Goal: Use online tool/utility: Utilize a website feature to perform a specific function

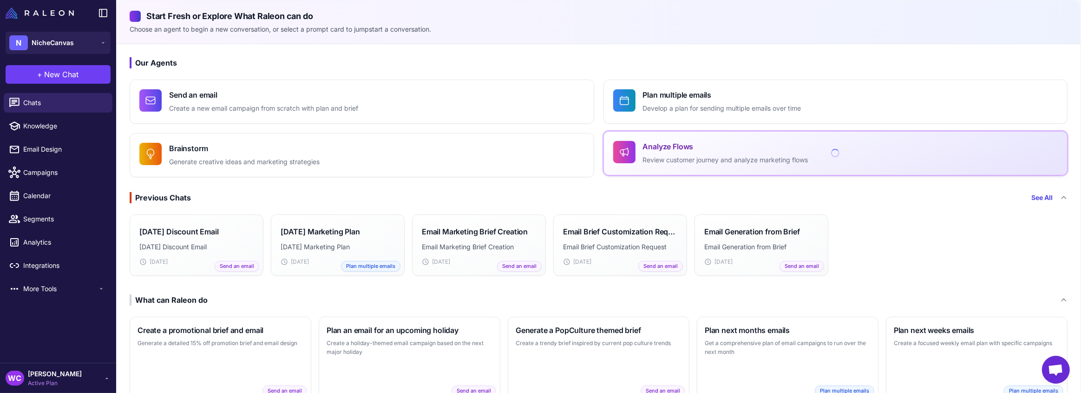
click at [627, 152] on div at bounding box center [624, 152] width 22 height 22
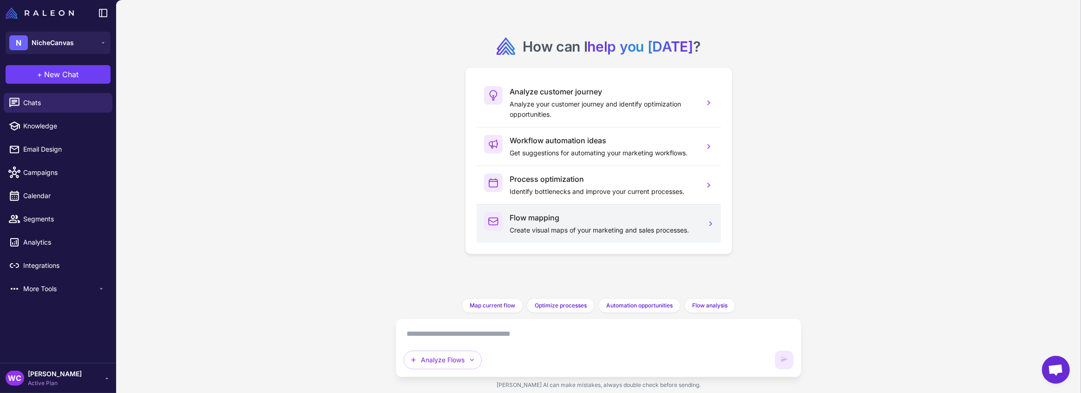
click at [557, 223] on div "Flow mapping Create visual maps of your marketing and sales processes." at bounding box center [603, 223] width 187 height 23
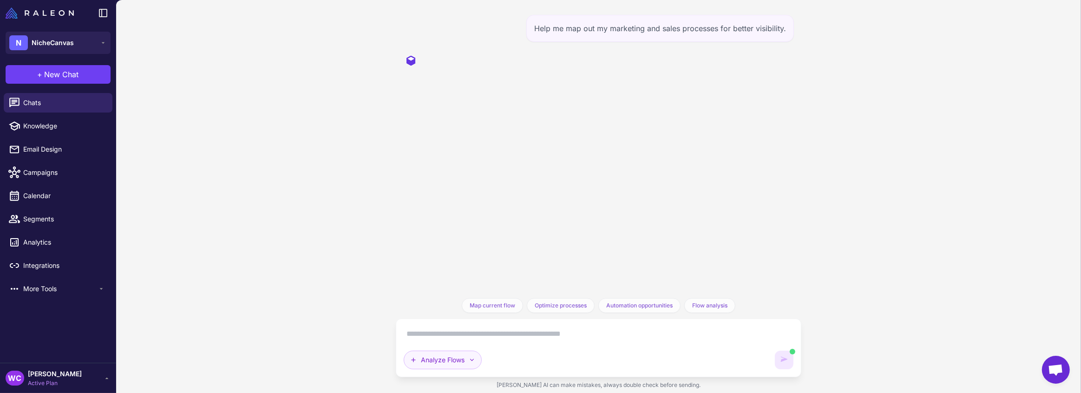
click at [473, 356] on icon "button" at bounding box center [471, 359] width 7 height 7
click at [473, 358] on icon "button" at bounding box center [471, 359] width 7 height 7
click at [379, 223] on div "Help me map out my marketing and sales processes for better visibility. Map cur…" at bounding box center [598, 196] width 965 height 393
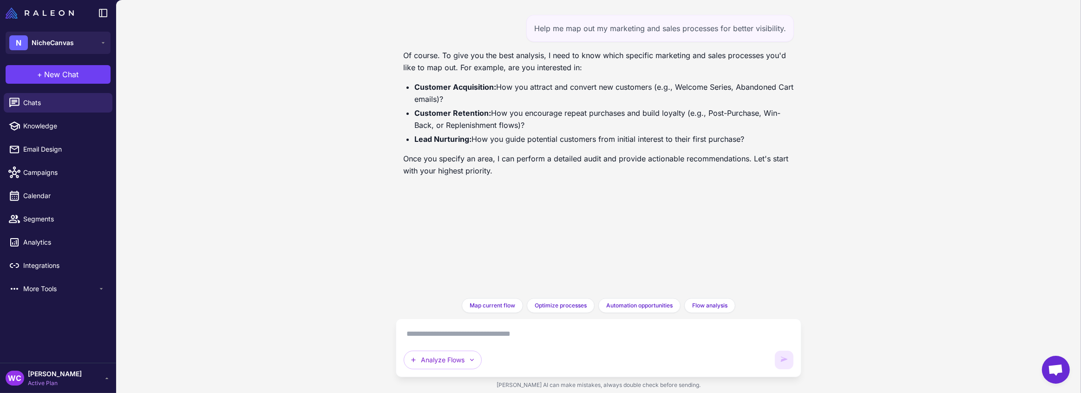
click at [434, 331] on textarea at bounding box center [599, 333] width 390 height 15
drag, startPoint x: 492, startPoint y: 88, endPoint x: 413, endPoint y: 90, distance: 79.5
click at [413, 90] on ul "Customer Acquisition: How you attract and convert new customers (e.g., Welcome …" at bounding box center [598, 113] width 391 height 64
copy strong "Customer Acquisition"
click at [442, 338] on textarea at bounding box center [599, 333] width 390 height 15
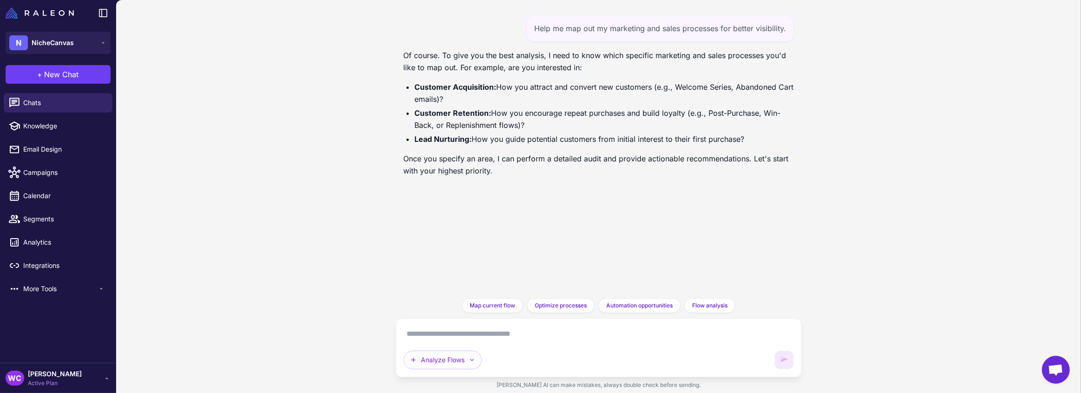
paste textarea "**********"
type textarea "**********"
click at [779, 357] on icon at bounding box center [783, 359] width 9 height 9
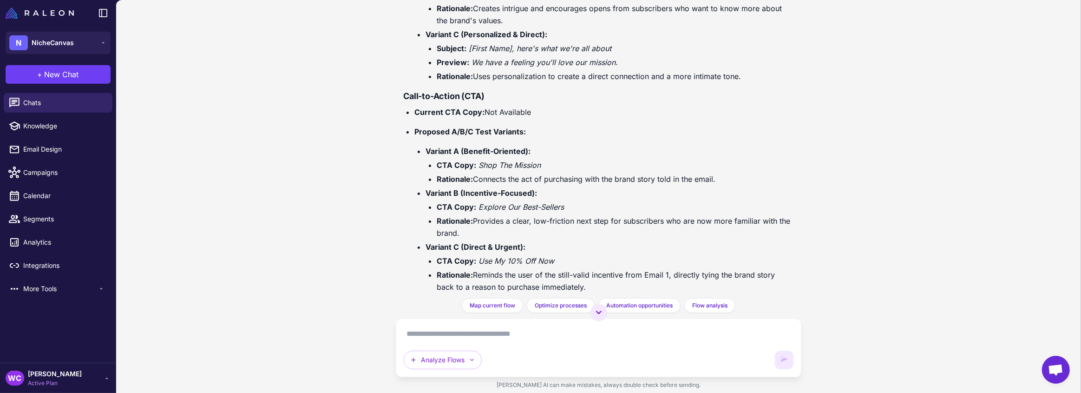
scroll to position [2822, 0]
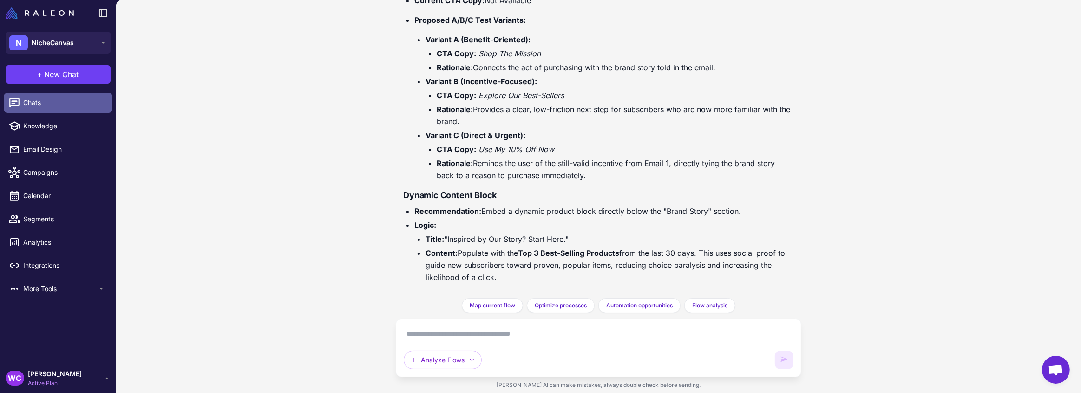
click at [64, 102] on span "Chats" at bounding box center [64, 103] width 82 height 10
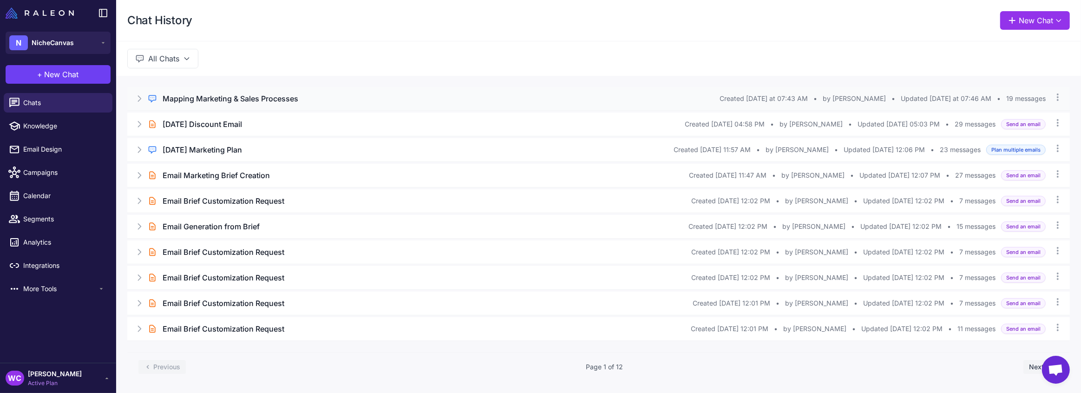
click at [138, 101] on icon at bounding box center [139, 99] width 3 height 6
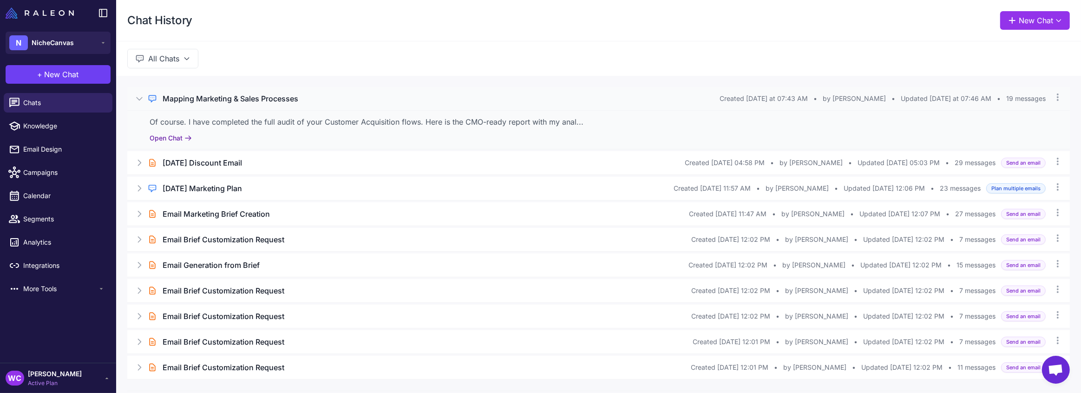
click at [183, 139] on button "Open Chat" at bounding box center [171, 138] width 42 height 10
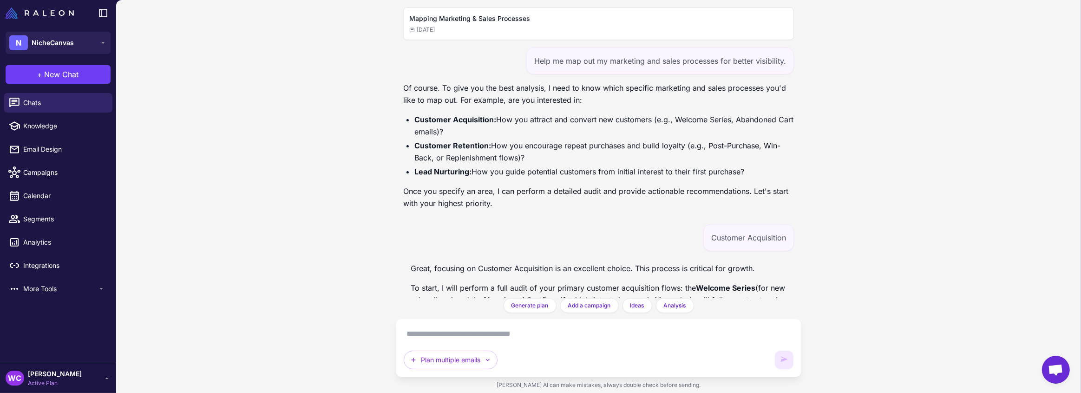
scroll to position [2855, 0]
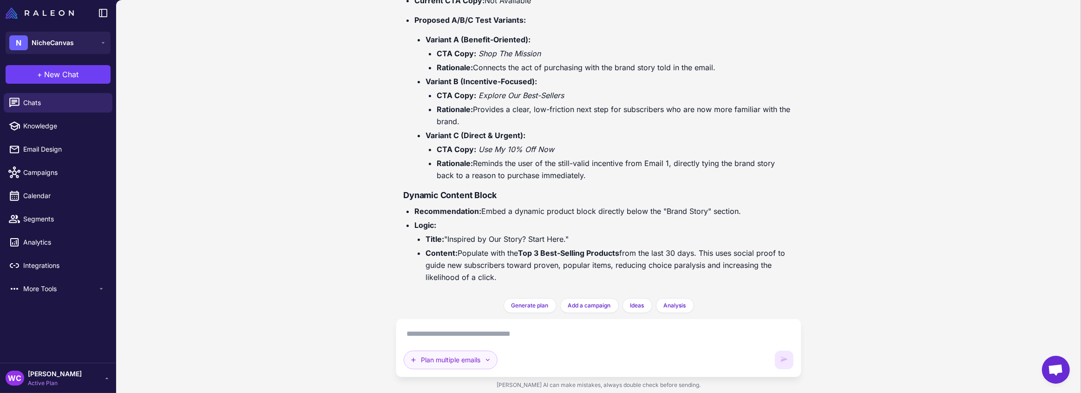
click at [457, 360] on button "Plan multiple emails" at bounding box center [451, 359] width 94 height 19
click at [452, 337] on button "Analyze Flows" at bounding box center [470, 333] width 133 height 18
click at [462, 335] on textarea at bounding box center [599, 333] width 390 height 15
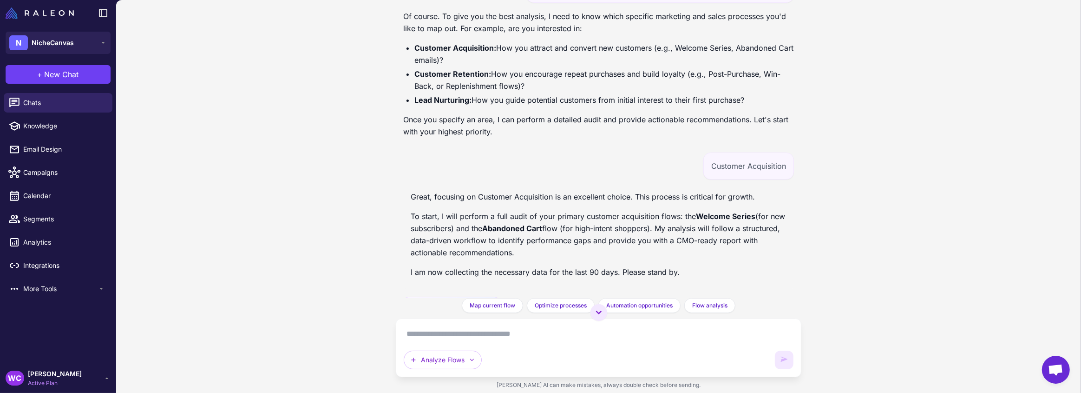
scroll to position [84, 0]
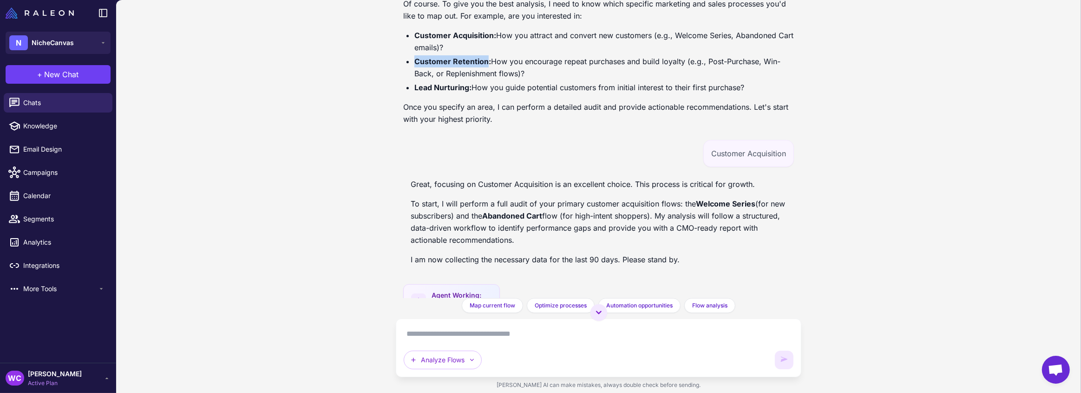
drag, startPoint x: 415, startPoint y: 62, endPoint x: 488, endPoint y: 56, distance: 72.7
click at [488, 57] on strong "Customer Retention:" at bounding box center [452, 61] width 77 height 9
copy strong "Customer Retention"
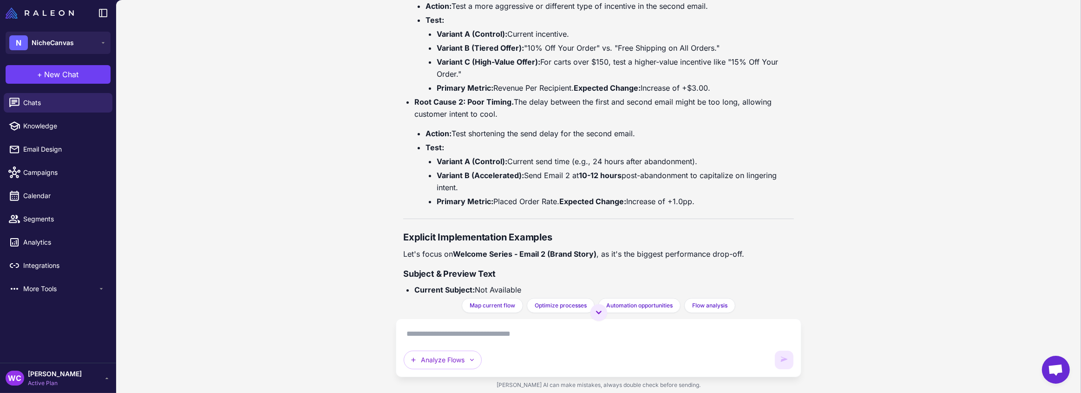
scroll to position [2855, 0]
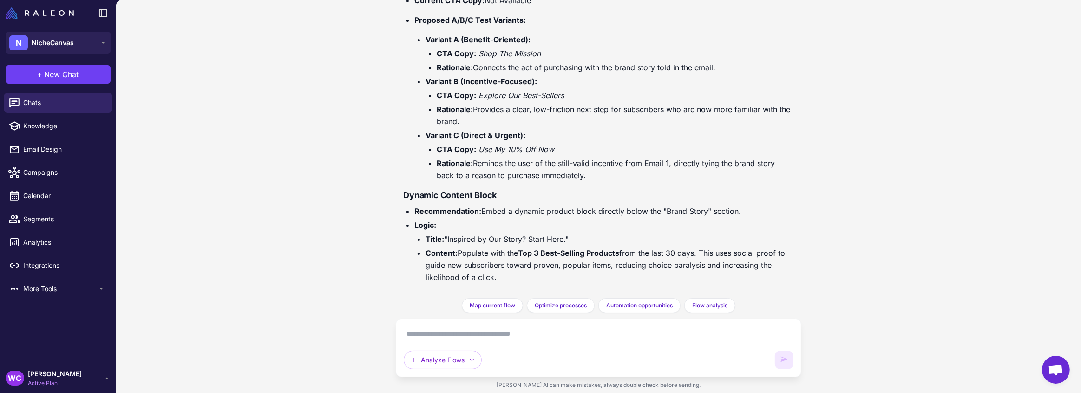
drag, startPoint x: 434, startPoint y: 339, endPoint x: 435, endPoint y: 334, distance: 4.7
click at [435, 337] on textarea at bounding box center [599, 333] width 390 height 15
paste textarea "**********"
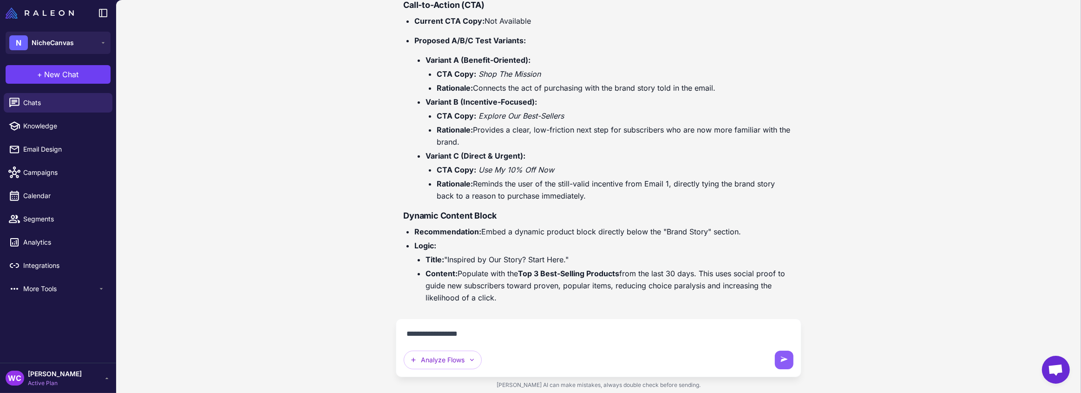
scroll to position [2834, 0]
type textarea "**********"
click at [790, 360] on button at bounding box center [784, 359] width 19 height 19
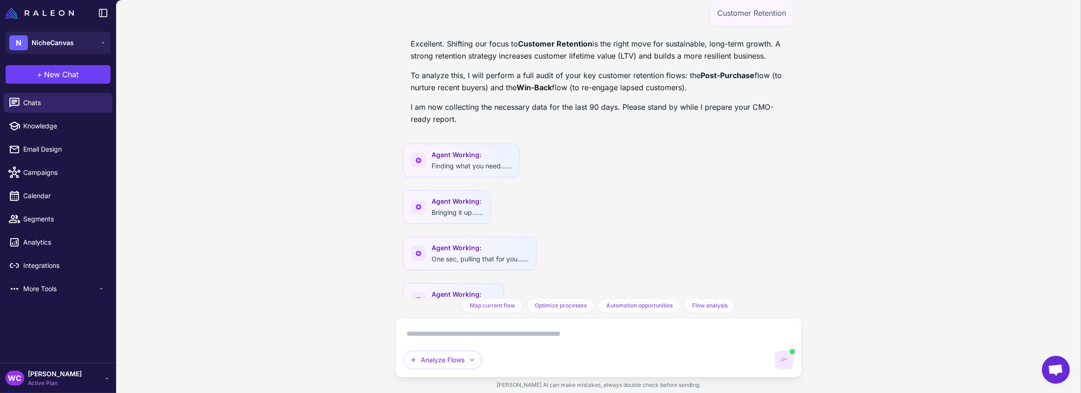
scroll to position [3184, 0]
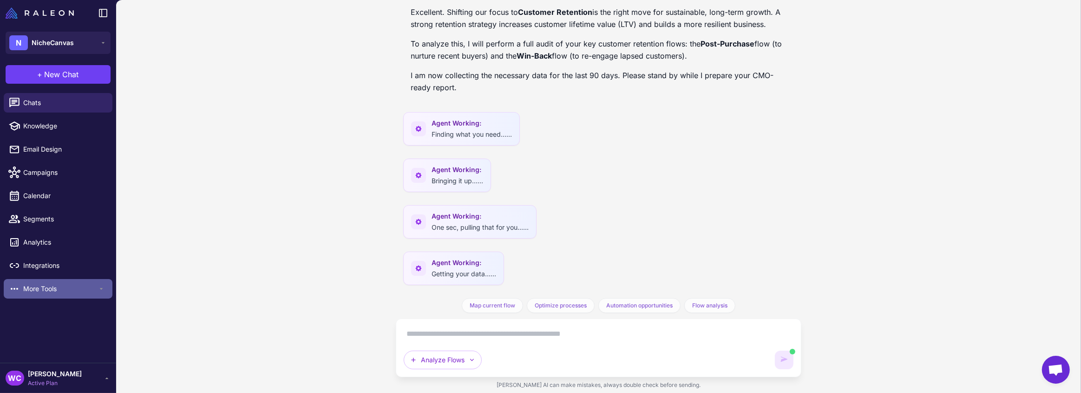
click at [101, 292] on div "More Tools" at bounding box center [58, 289] width 109 height 20
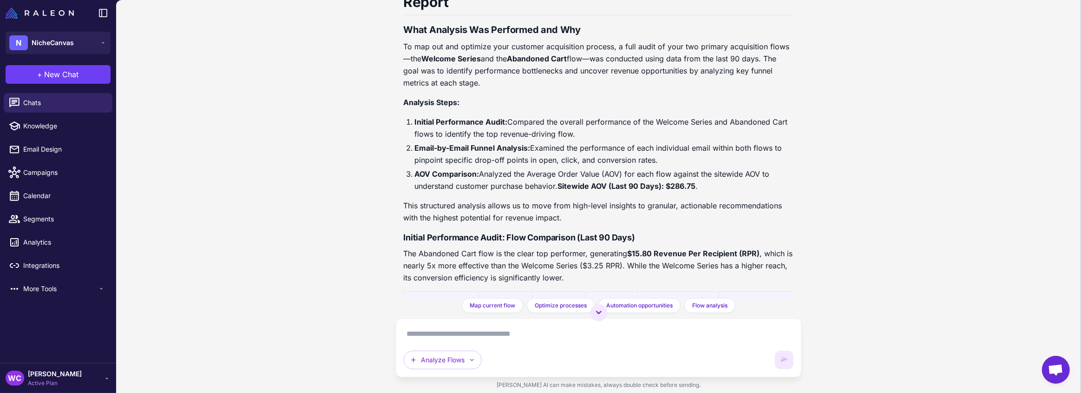
scroll to position [0, 0]
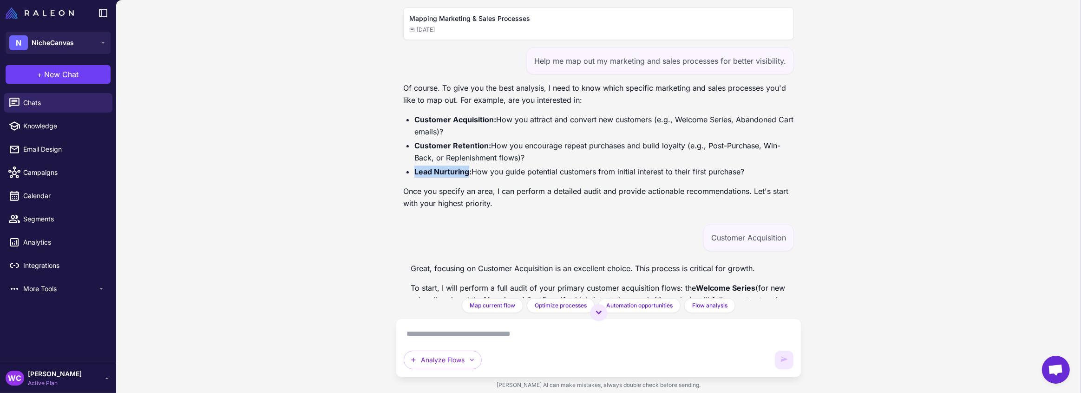
drag, startPoint x: 416, startPoint y: 175, endPoint x: 470, endPoint y: 168, distance: 54.3
click at [469, 168] on li "Lead Nurturing: How you guide potential customers from initial interest to thei…" at bounding box center [604, 171] width 380 height 12
copy strong "Lead Nurturing"
click at [499, 329] on textarea at bounding box center [599, 333] width 390 height 15
paste textarea "**********"
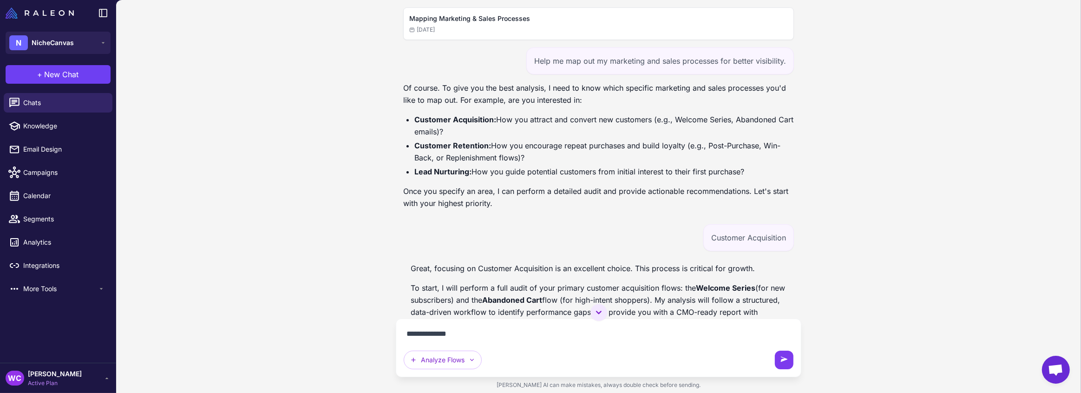
type textarea "**********"
click at [784, 359] on icon at bounding box center [784, 358] width 7 height 5
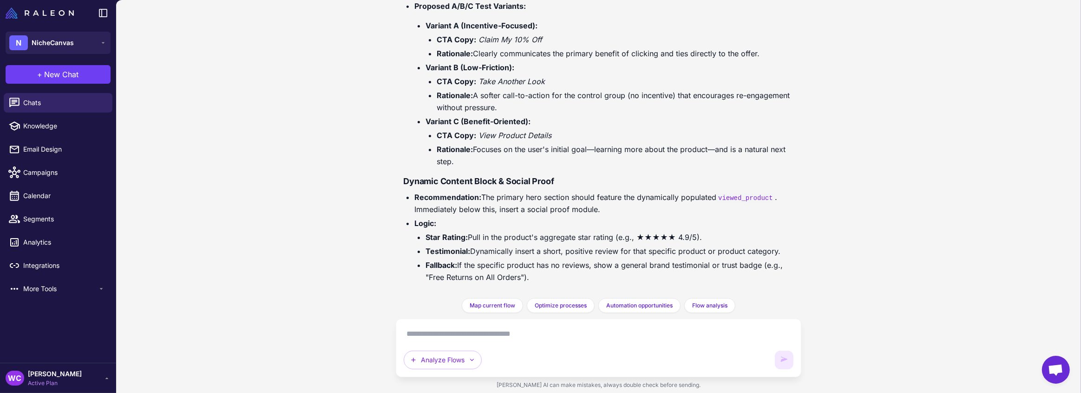
scroll to position [7715, 0]
click at [69, 71] on span "New Chat" at bounding box center [62, 74] width 34 height 11
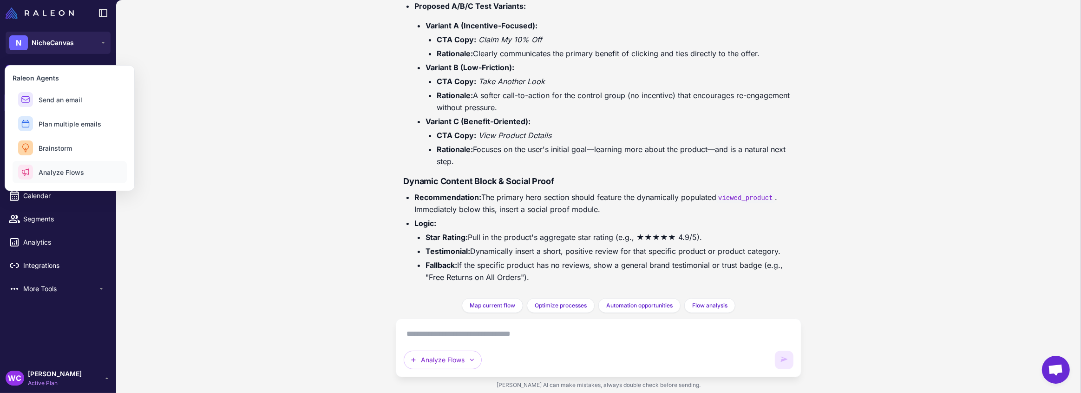
click at [74, 173] on span "Analyze Flows" at bounding box center [62, 172] width 46 height 10
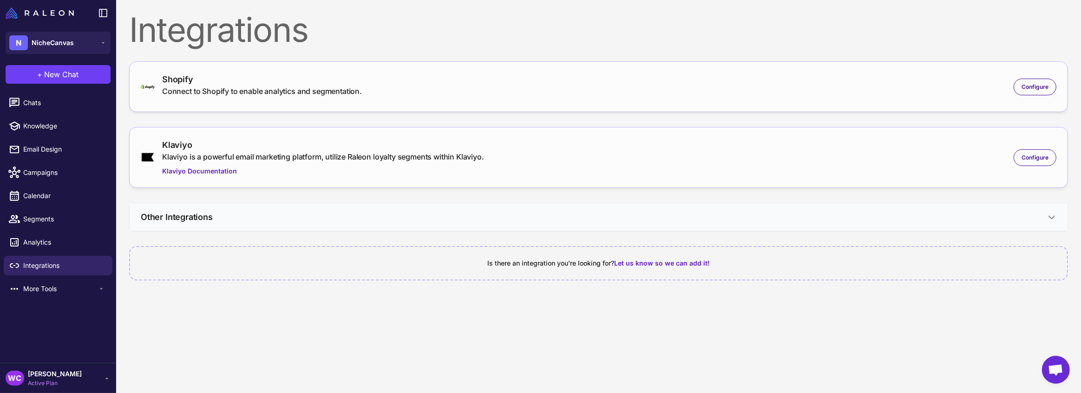
click at [523, 227] on button "Other Integrations" at bounding box center [599, 216] width 938 height 27
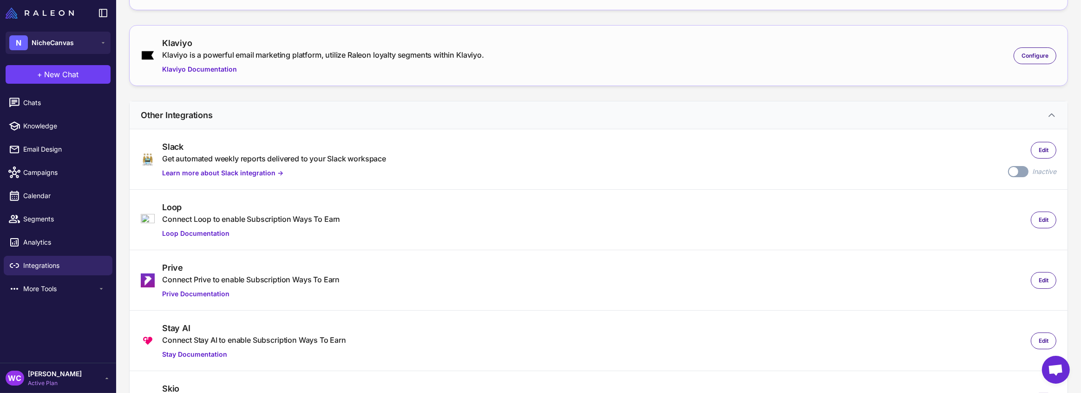
scroll to position [126, 0]
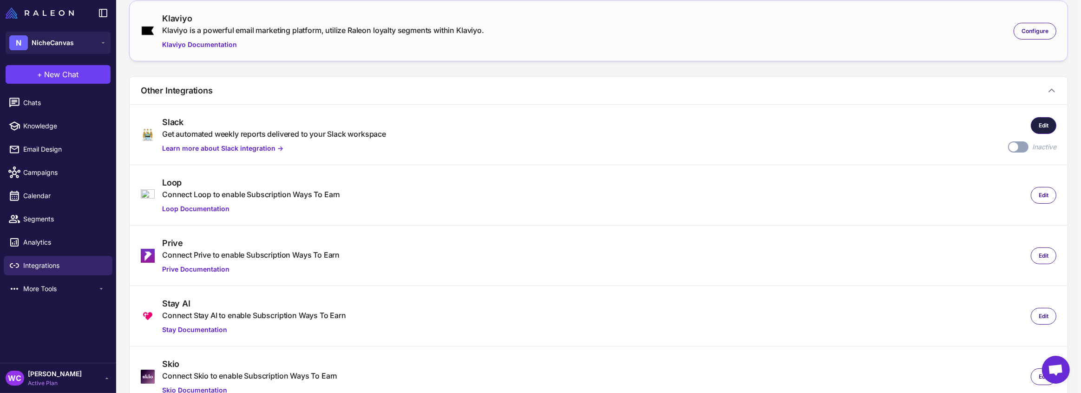
click at [1031, 121] on div "Edit" at bounding box center [1044, 125] width 26 height 17
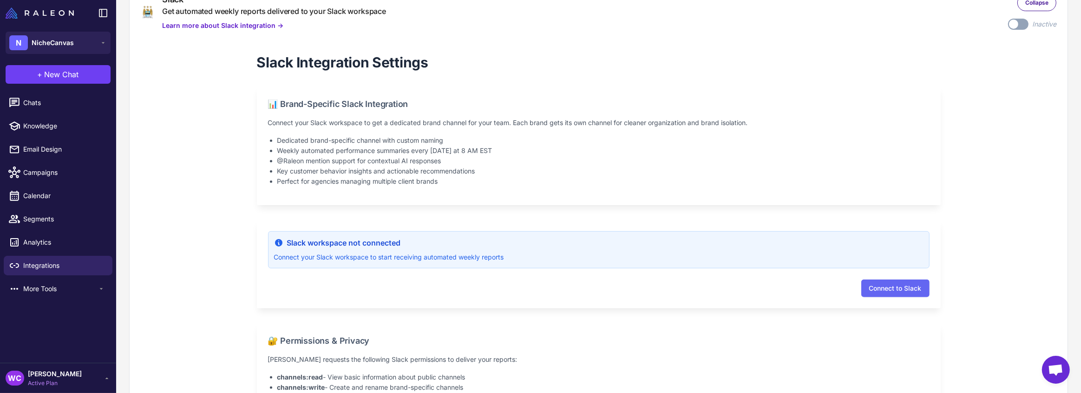
scroll to position [253, 0]
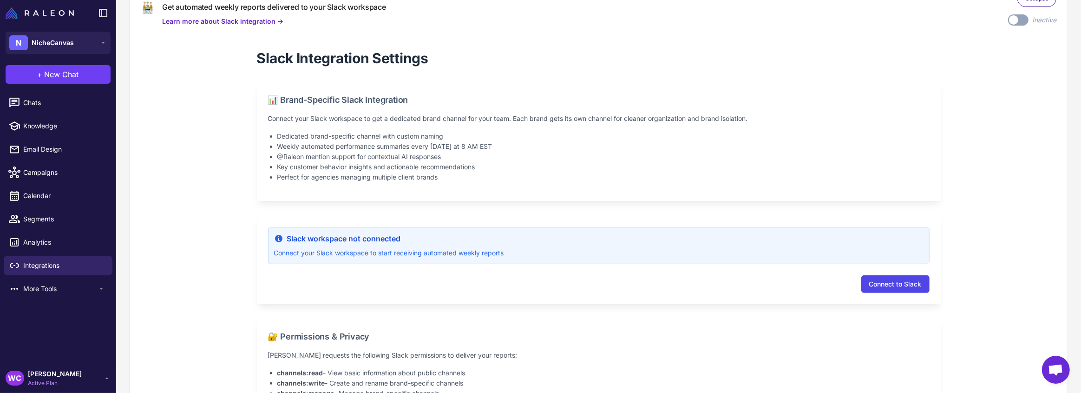
click at [890, 282] on button "Connect to Slack" at bounding box center [895, 284] width 68 height 18
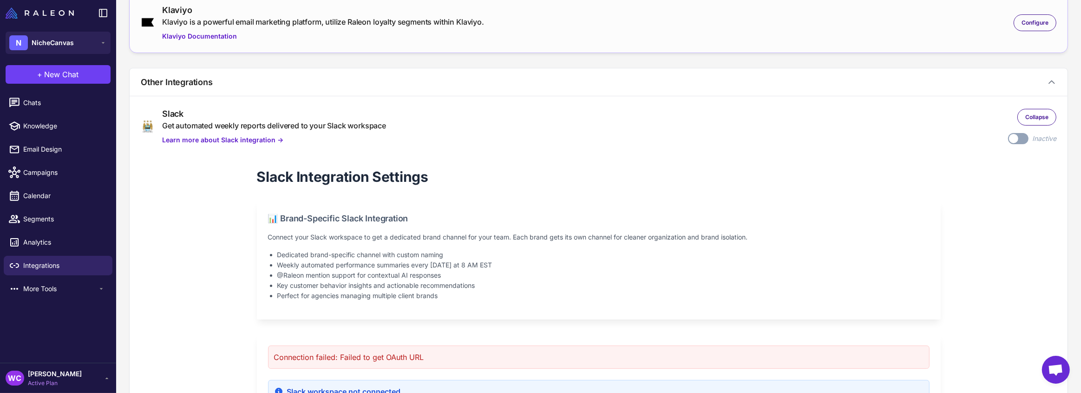
scroll to position [93, 0]
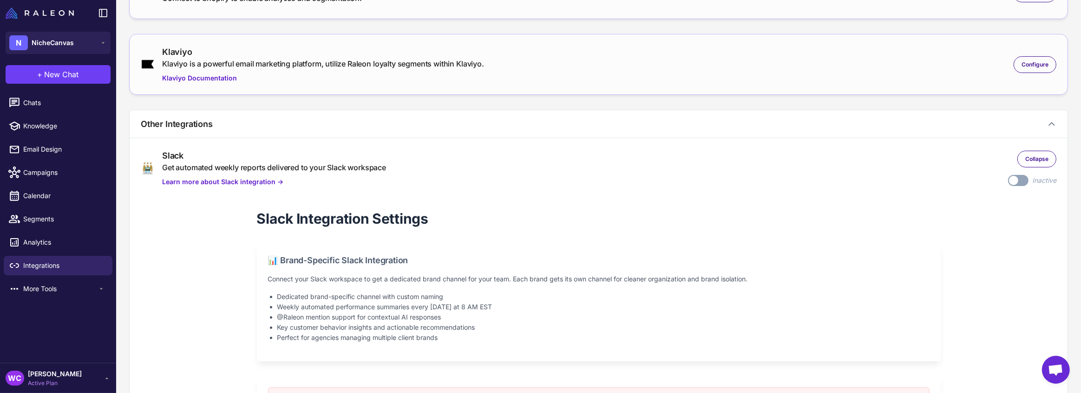
click at [1014, 179] on label "Toggle" at bounding box center [1018, 180] width 20 height 11
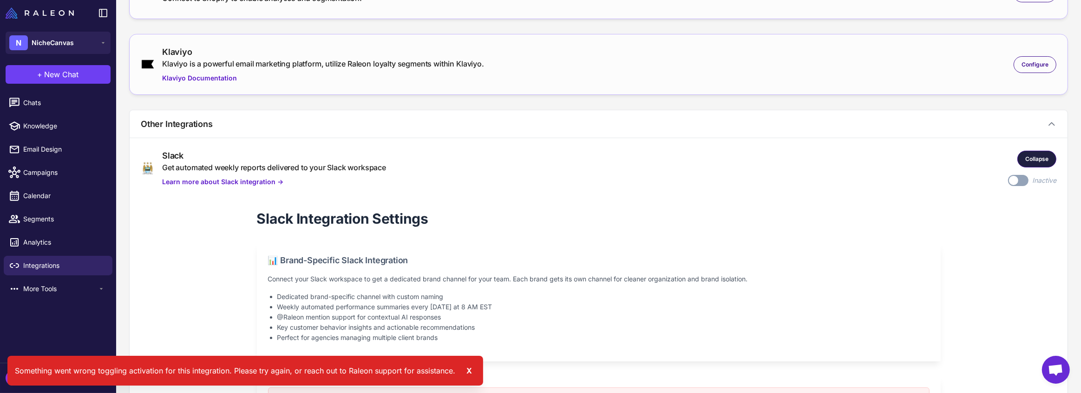
click at [1028, 159] on span "Collapse" at bounding box center [1036, 159] width 23 height 8
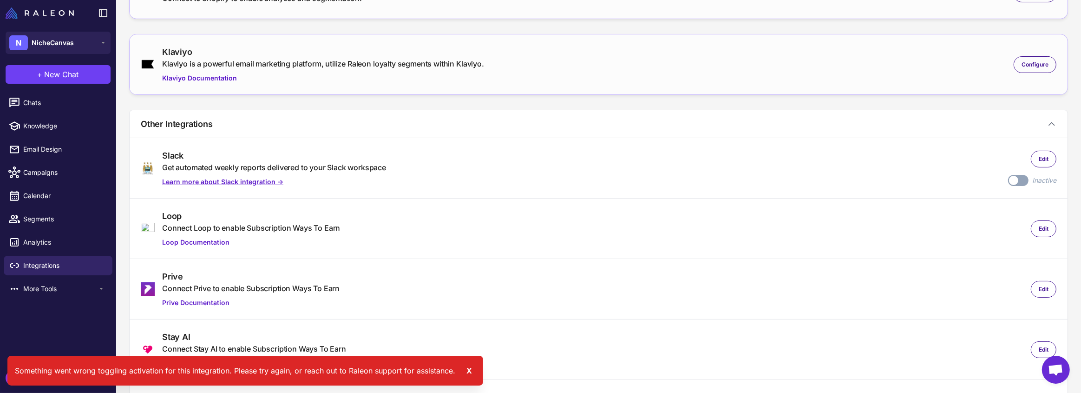
click at [251, 181] on link "Learn more about Slack integration →" at bounding box center [274, 182] width 224 height 10
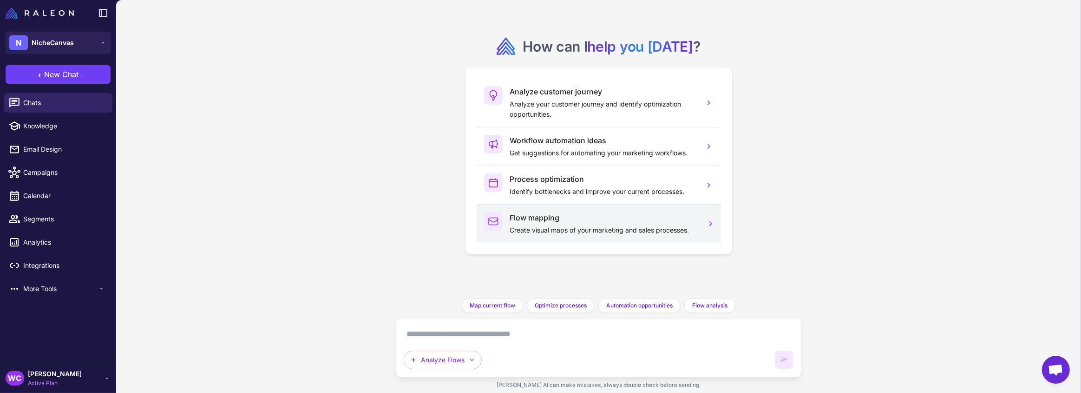
click at [580, 220] on h3 "Flow mapping" at bounding box center [603, 217] width 187 height 11
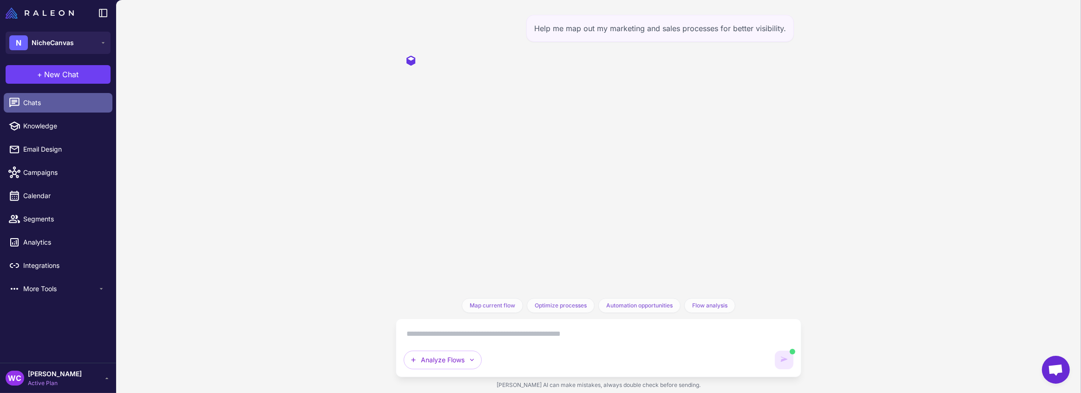
click at [59, 105] on span "Chats" at bounding box center [64, 103] width 82 height 10
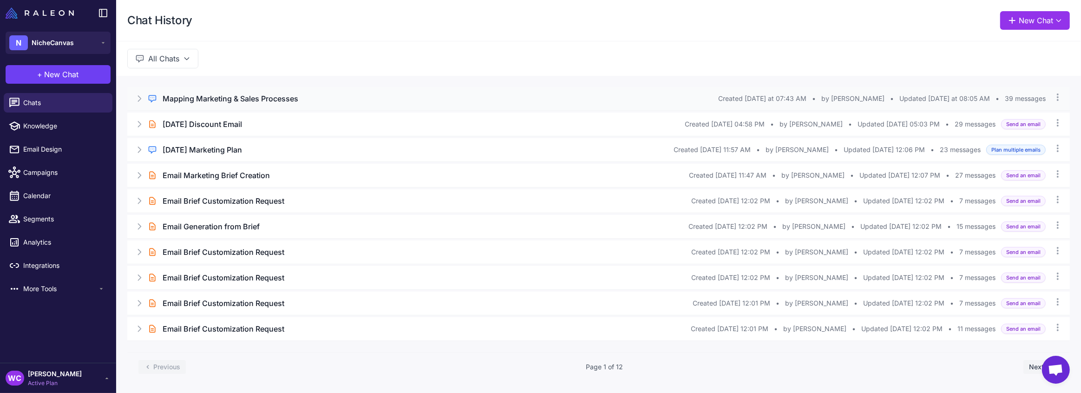
click at [139, 98] on icon at bounding box center [139, 98] width 9 height 9
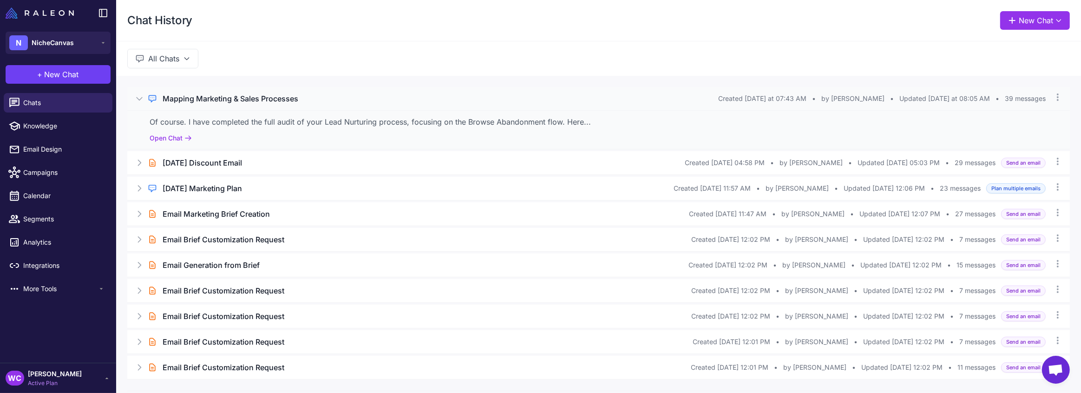
click at [138, 97] on icon at bounding box center [139, 98] width 9 height 9
